Goal: Task Accomplishment & Management: Manage account settings

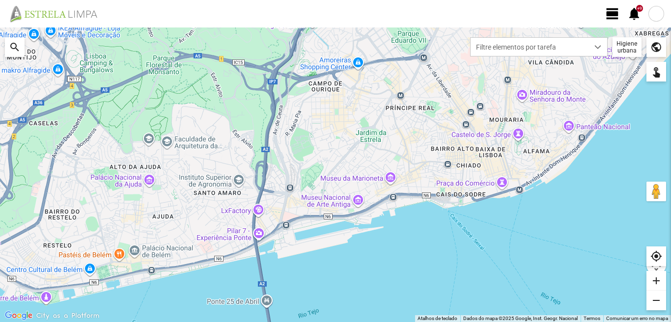
click at [613, 12] on span "view_day" at bounding box center [612, 13] width 15 height 15
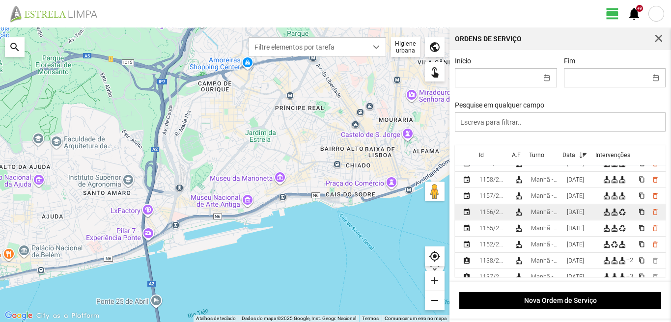
scroll to position [98, 0]
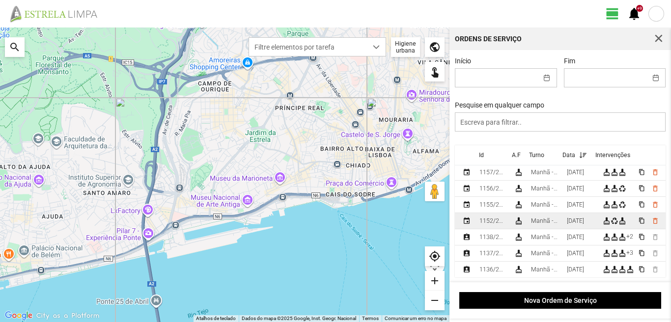
click at [571, 224] on div "[DATE]" at bounding box center [575, 221] width 17 height 7
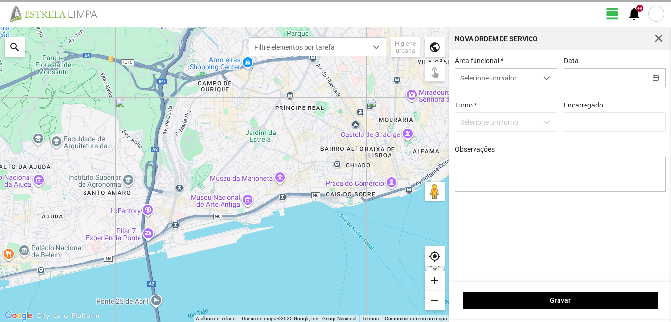
type input "[DATE]"
type textarea "6-10-22-36-39-45-49-50-Descanso Ao serviço-17-25-44-47-Eo 38 condutor - marco -…"
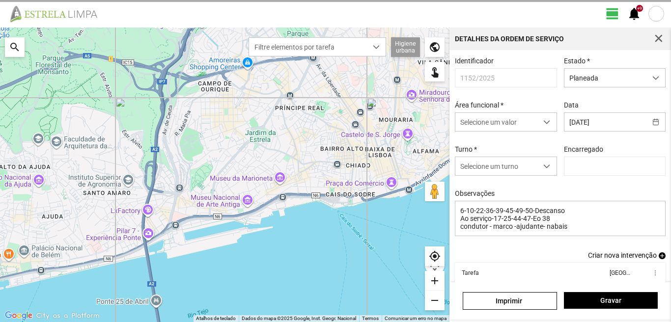
type input "[PERSON_NAME]"
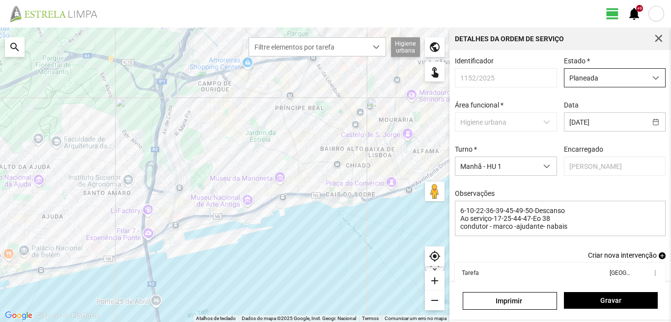
click at [597, 73] on span "Planeada" at bounding box center [606, 78] width 82 height 18
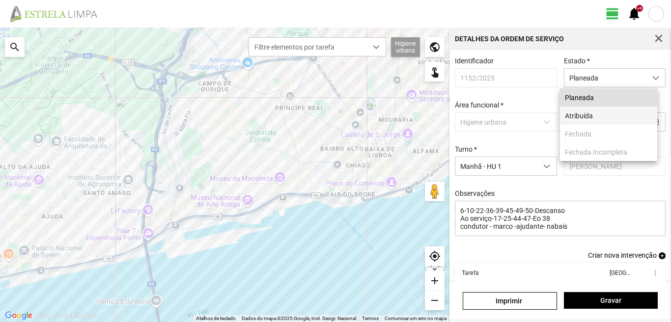
click at [585, 117] on li "Atribuída" at bounding box center [608, 116] width 97 height 18
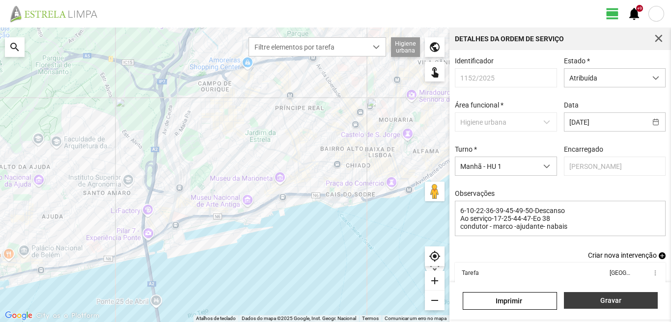
click at [611, 299] on span "Gravar" at bounding box center [611, 301] width 84 height 8
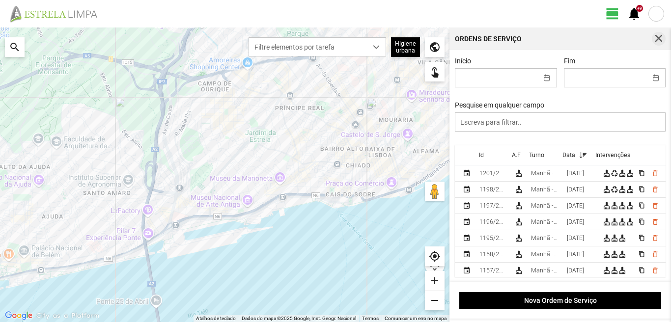
click at [658, 40] on span "button" at bounding box center [659, 38] width 9 height 9
